Goal: Task Accomplishment & Management: Use online tool/utility

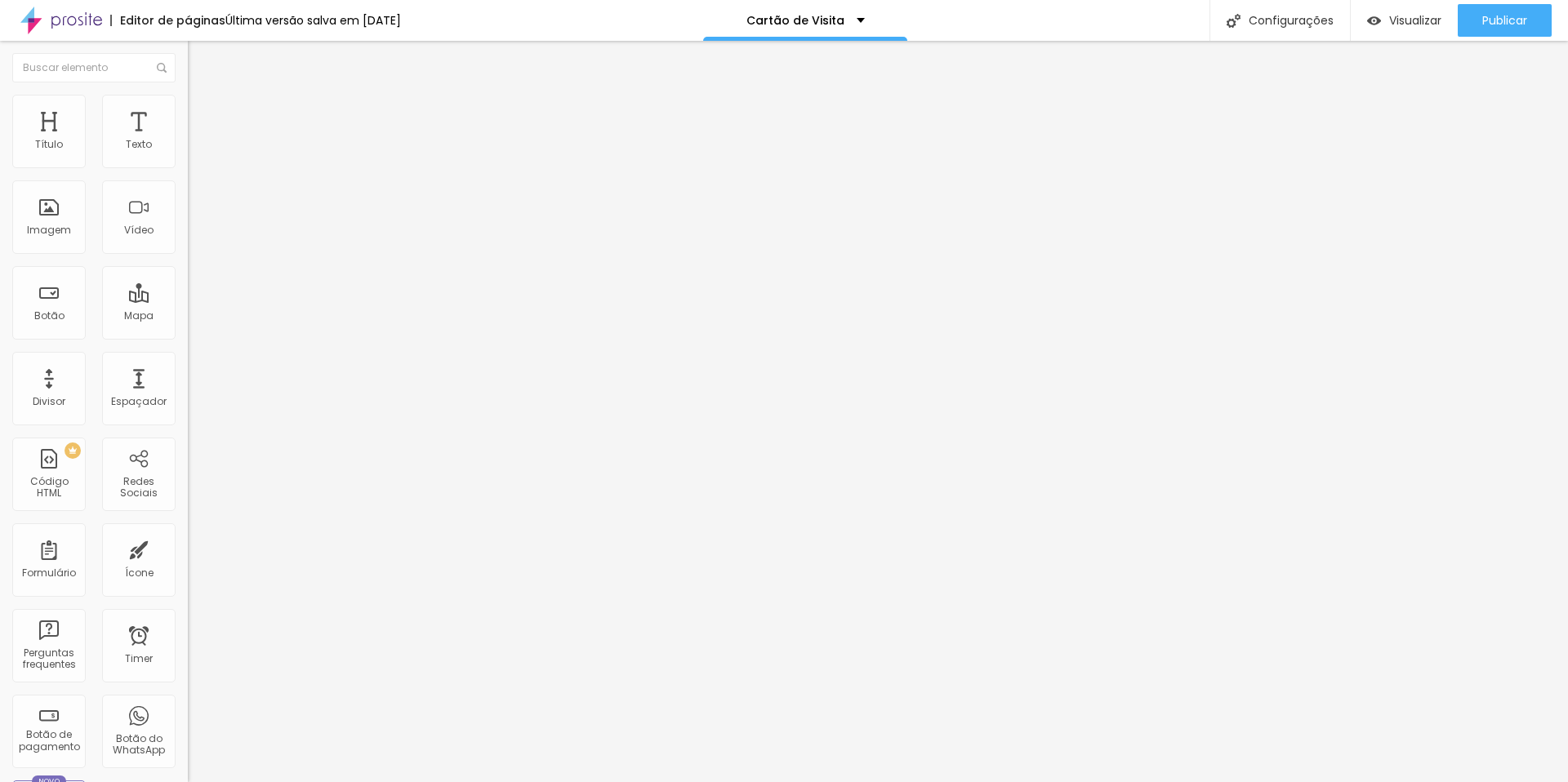
click at [203, 115] on span "Avançado" at bounding box center [229, 122] width 54 height 14
click at [188, 108] on li "Estilo" at bounding box center [282, 102] width 188 height 16
click at [188, 103] on img at bounding box center [195, 102] width 15 height 15
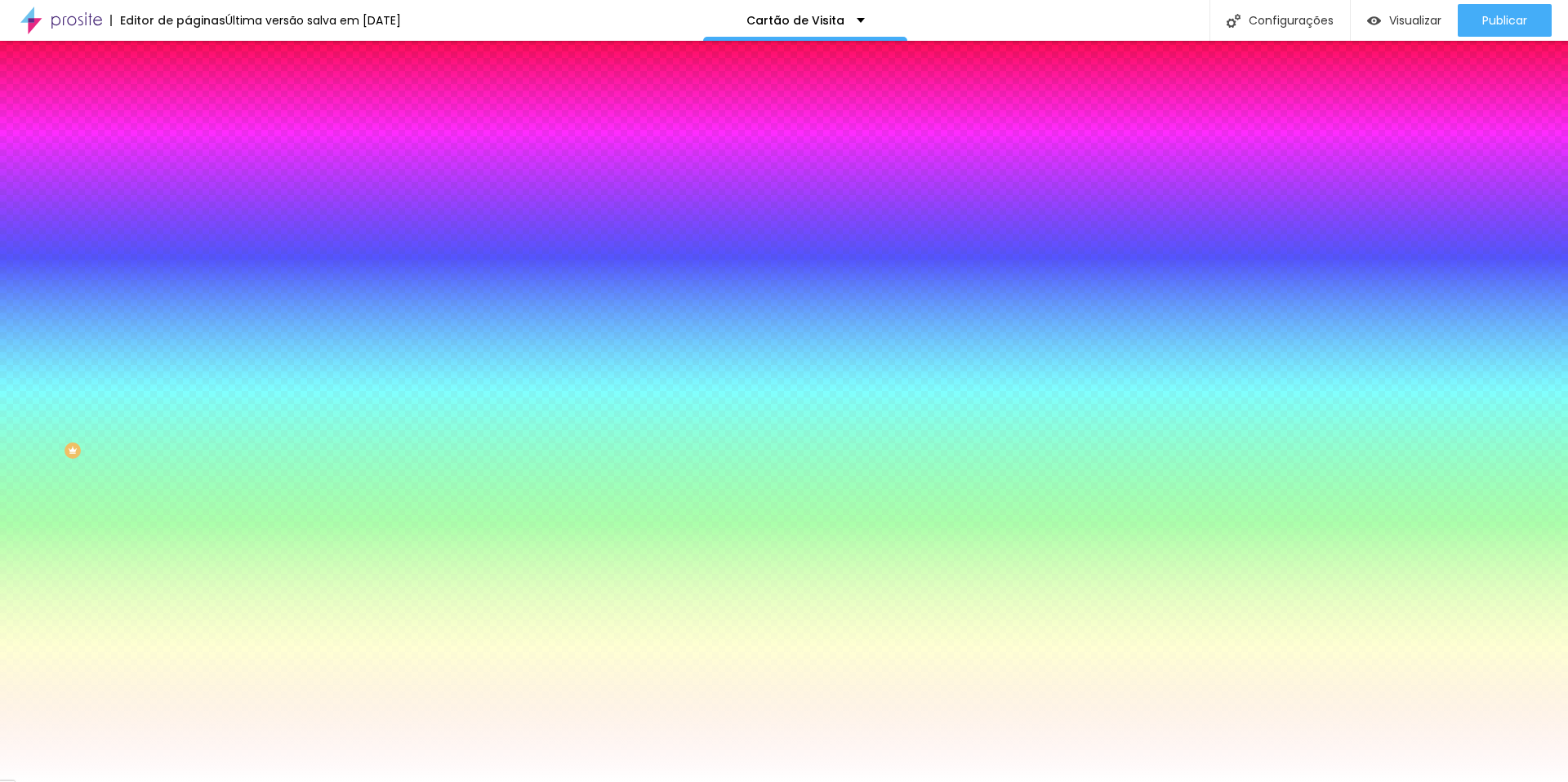
click at [194, 288] on icon "button" at bounding box center [199, 284] width 9 height 9
radio input "false"
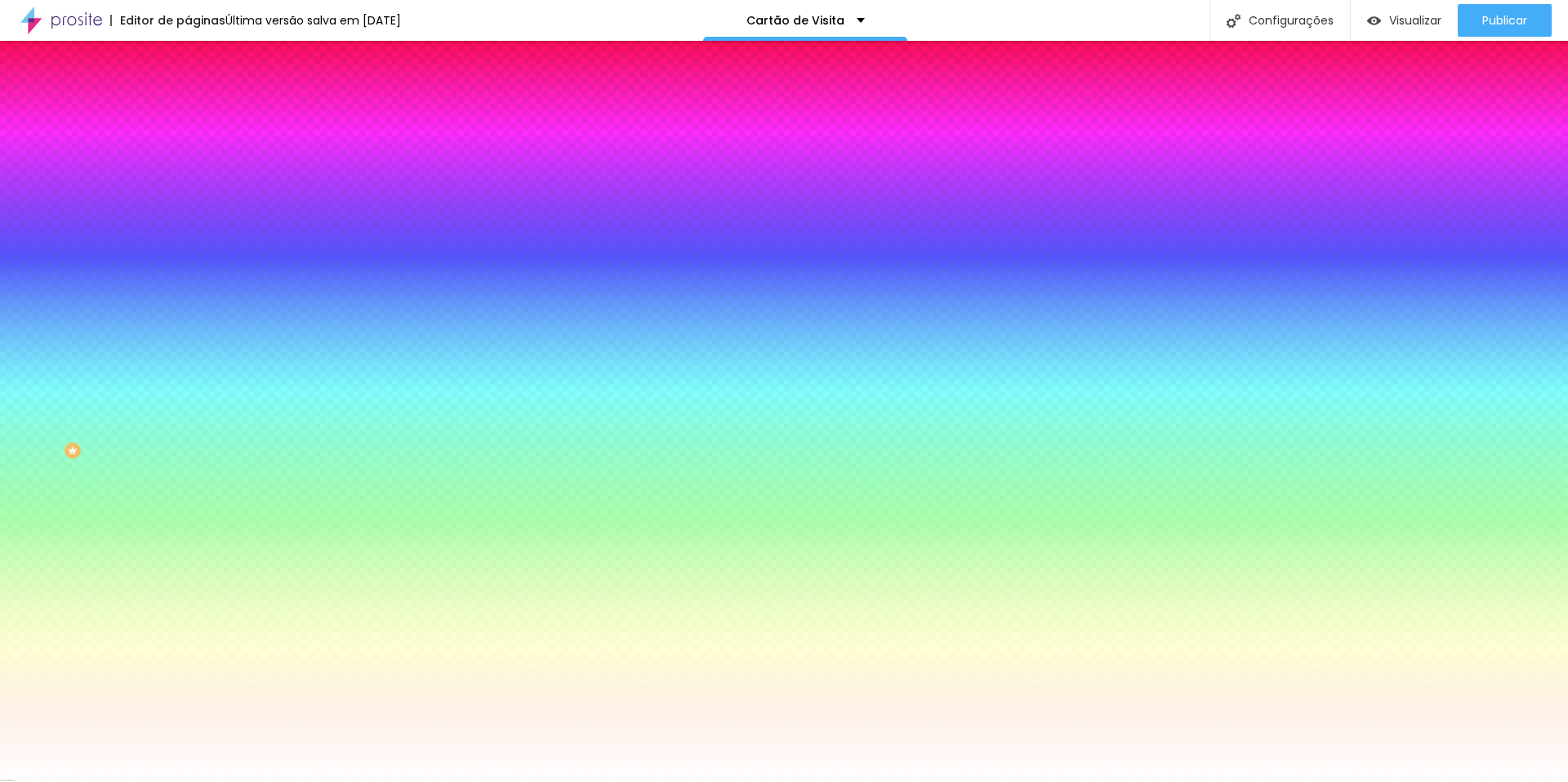
radio input "true"
radio input "false"
